Goal: Task Accomplishment & Management: Use online tool/utility

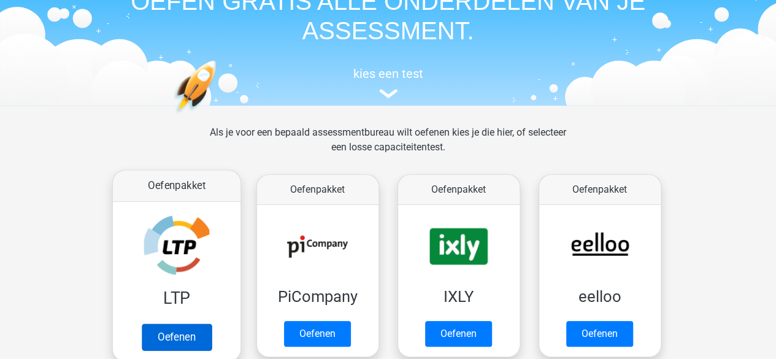
scroll to position [184, 0]
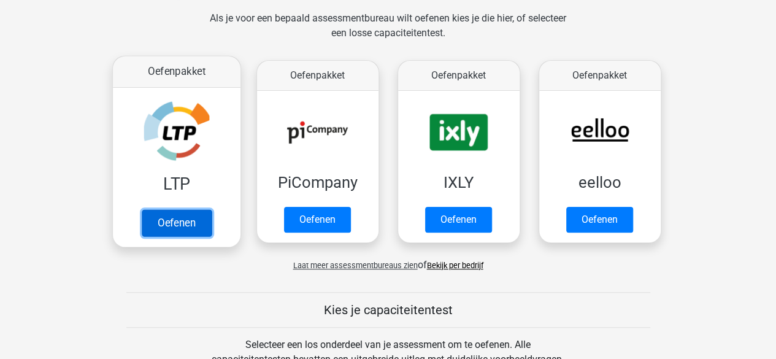
click at [191, 220] on link "Oefenen" at bounding box center [176, 222] width 70 height 27
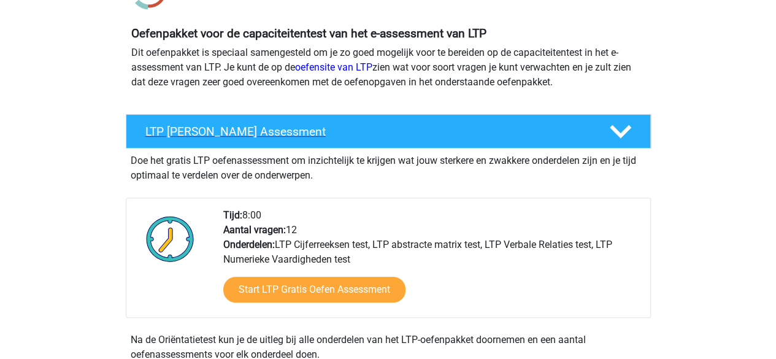
scroll to position [184, 0]
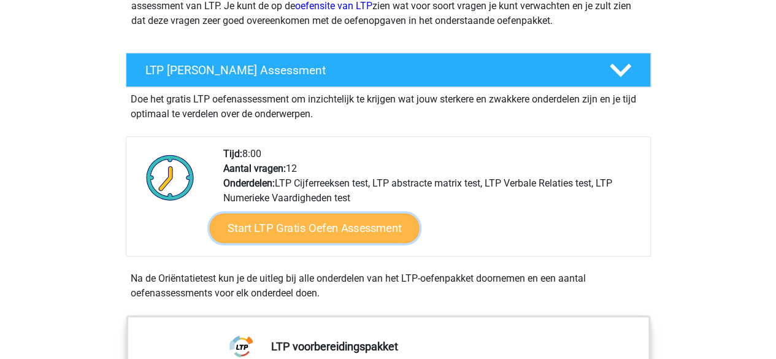
click at [279, 232] on link "Start LTP Gratis Oefen Assessment" at bounding box center [314, 227] width 210 height 29
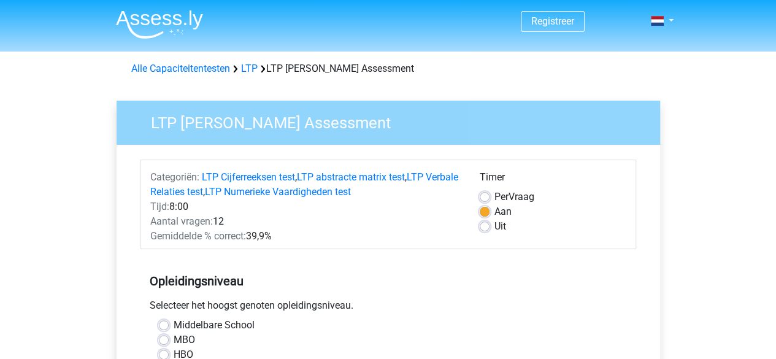
scroll to position [123, 0]
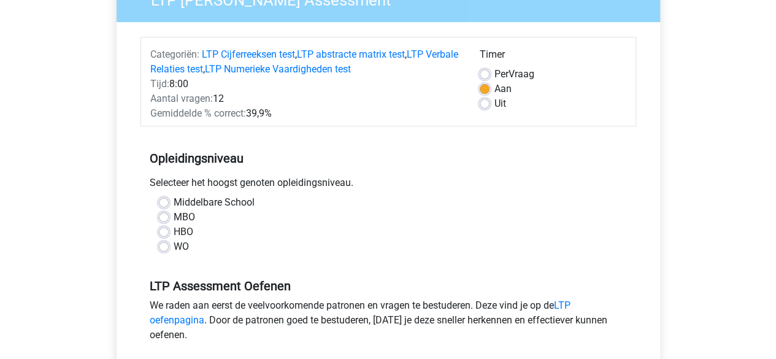
click at [174, 216] on label "MBO" at bounding box center [184, 217] width 21 height 15
click at [161, 216] on input "MBO" at bounding box center [164, 216] width 10 height 12
radio input "true"
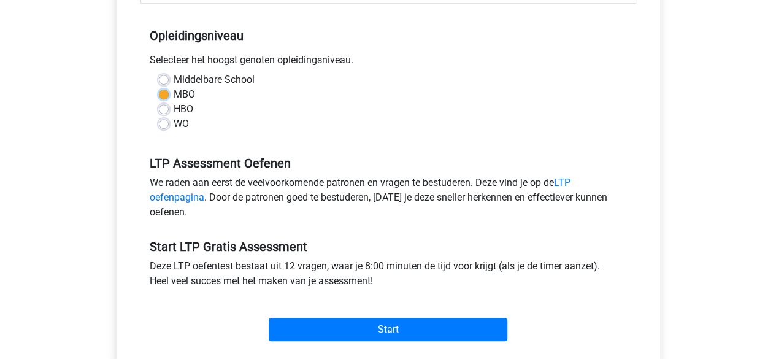
scroll to position [368, 0]
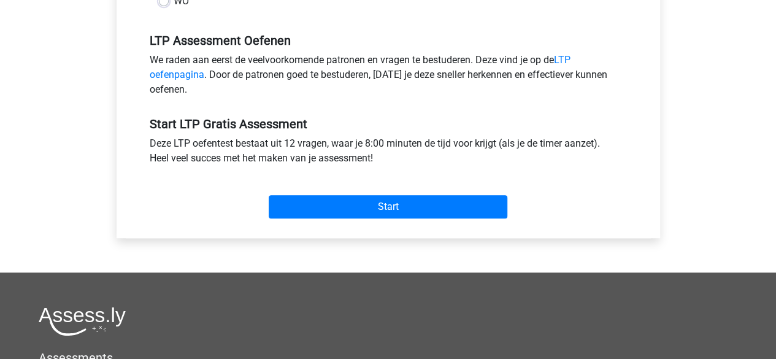
click at [304, 228] on div "Categoriën: LTP Cijferreeksen test , LTP abstracte matrix test , LTP Verbale Re…" at bounding box center [388, 7] width 525 height 461
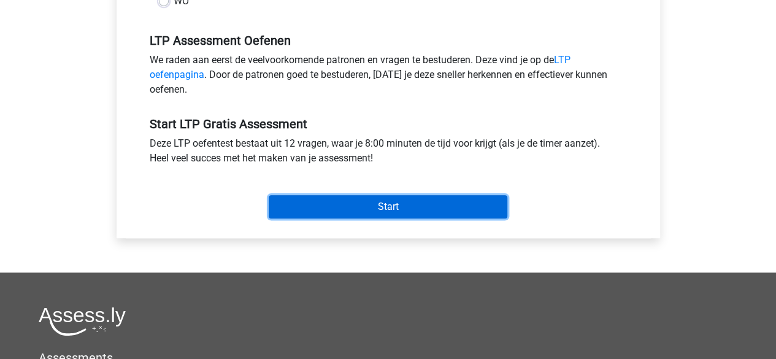
click at [299, 204] on input "Start" at bounding box center [388, 206] width 239 height 23
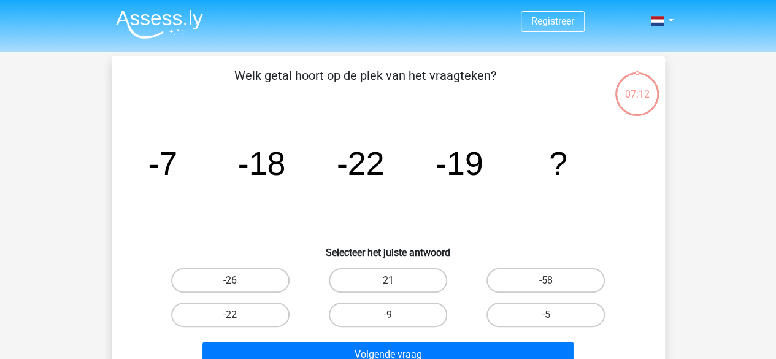
click at [385, 313] on label "-9" at bounding box center [388, 314] width 118 height 25
click at [388, 315] on input "-9" at bounding box center [392, 319] width 8 height 8
radio input "true"
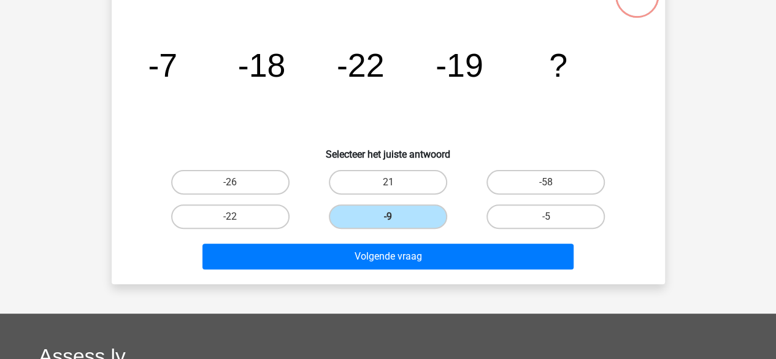
scroll to position [184, 0]
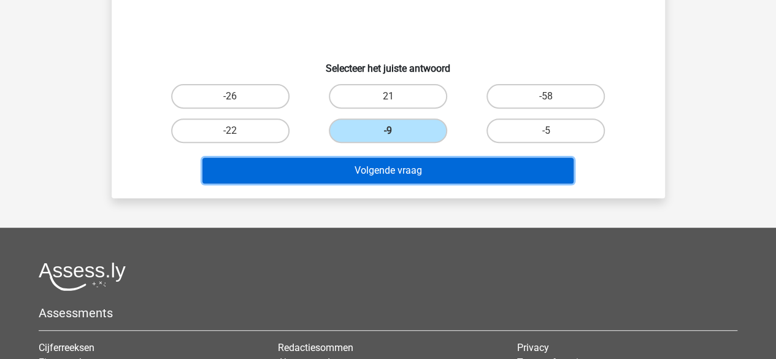
click at [369, 174] on button "Volgende vraag" at bounding box center [387, 171] width 371 height 26
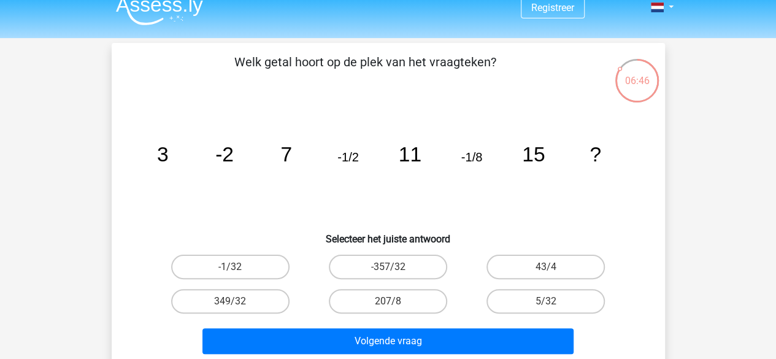
scroll to position [0, 0]
